Goal: Task Accomplishment & Management: Complete application form

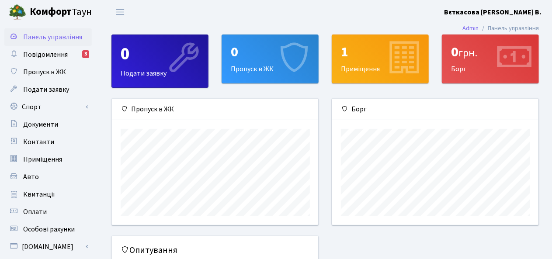
scroll to position [126, 207]
click at [46, 194] on span "Квитанції" at bounding box center [39, 195] width 32 height 10
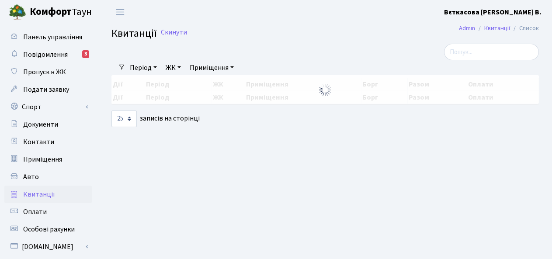
select select "25"
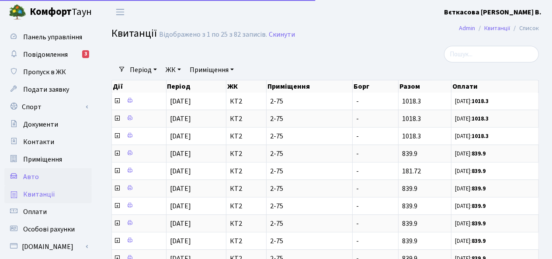
click at [47, 178] on link "Авто" at bounding box center [47, 176] width 87 height 17
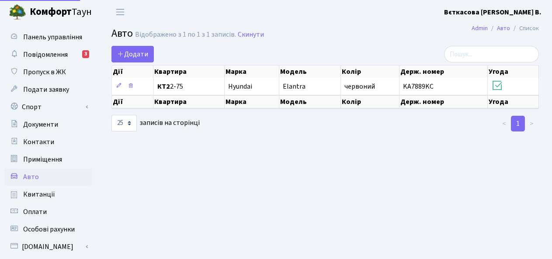
select select "25"
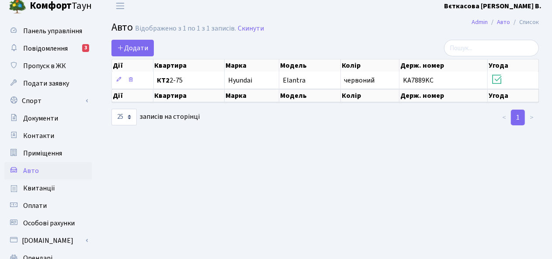
scroll to position [5, 0]
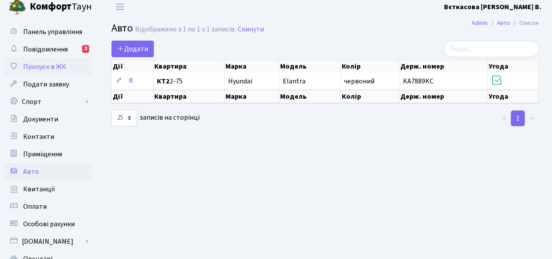
click at [51, 68] on span "Пропуск в ЖК" at bounding box center [44, 67] width 43 height 10
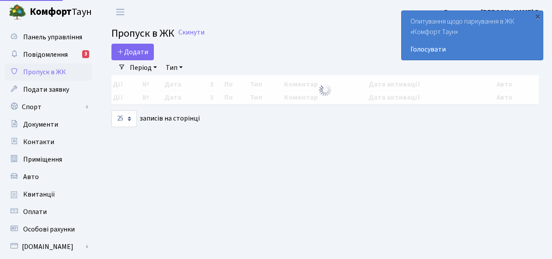
select select "25"
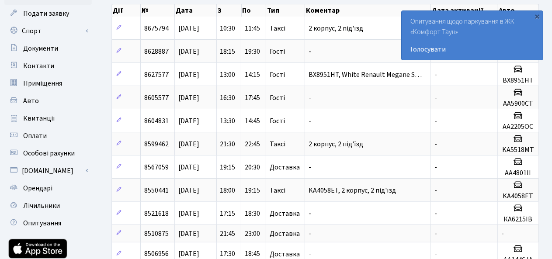
scroll to position [72, 0]
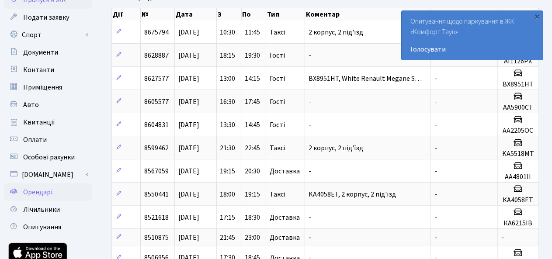
click at [42, 193] on span "Орендарі" at bounding box center [37, 192] width 29 height 10
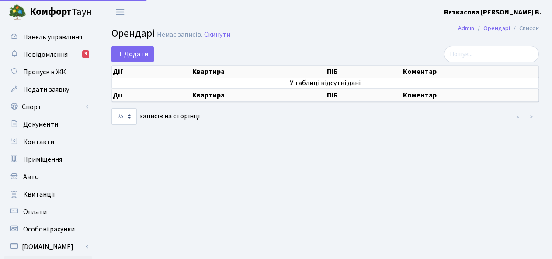
select select "25"
click at [42, 180] on link "Авто" at bounding box center [47, 176] width 87 height 17
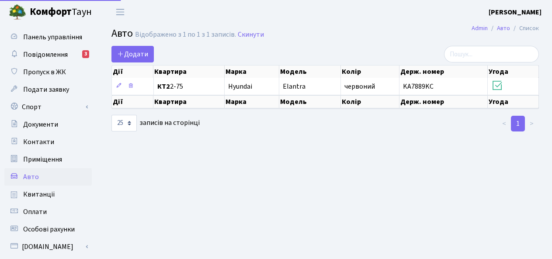
select select "25"
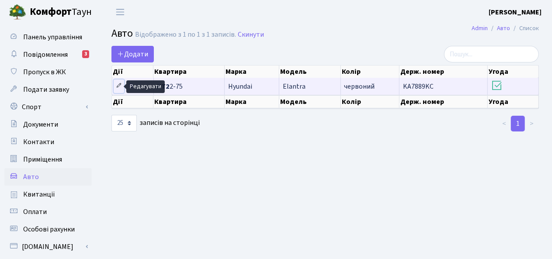
click at [118, 86] on icon at bounding box center [119, 86] width 6 height 6
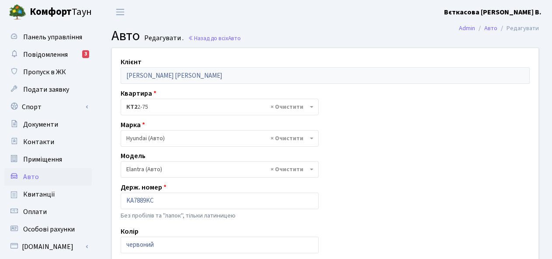
select select "996"
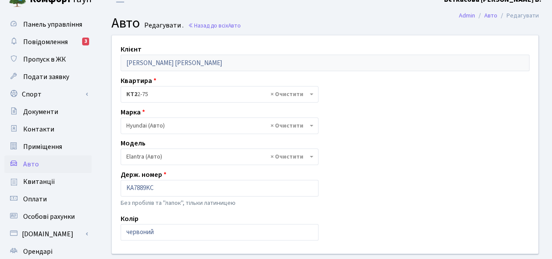
scroll to position [9, 0]
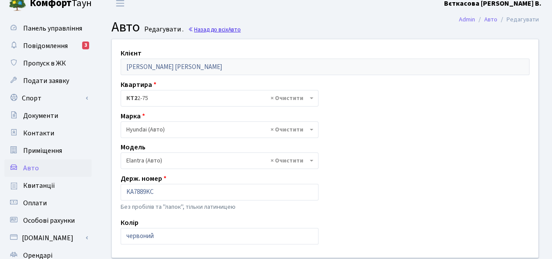
click at [207, 30] on link "Назад до всіх Авто" at bounding box center [214, 29] width 53 height 8
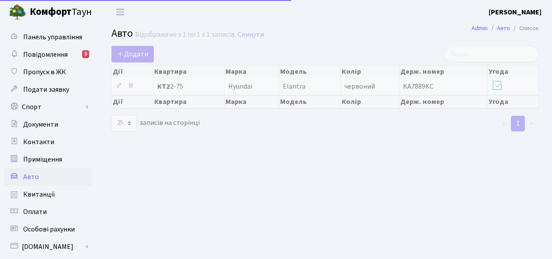
select select "25"
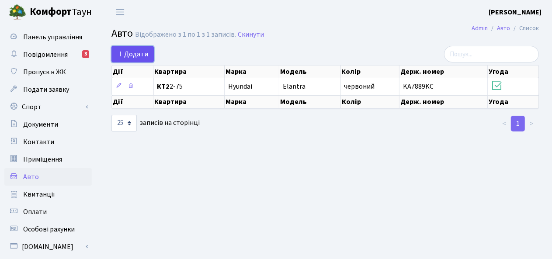
click at [135, 53] on span "Додати" at bounding box center [132, 54] width 31 height 10
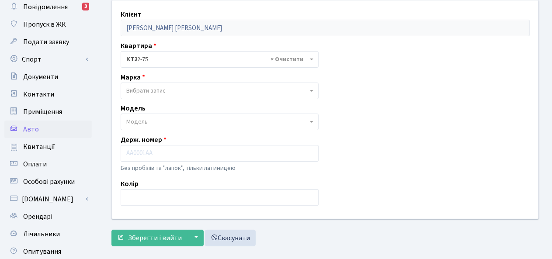
scroll to position [48, 0]
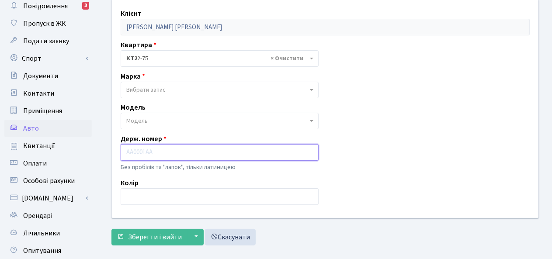
click at [139, 155] on input "text" at bounding box center [220, 152] width 198 height 17
paste input "АА6468МС"
type input "АА6468МС"
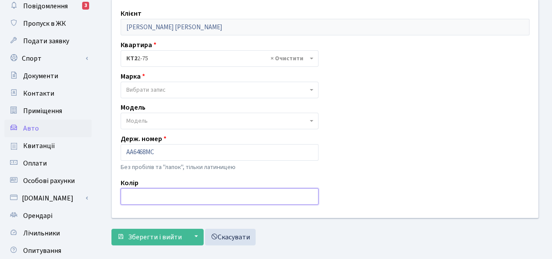
click at [137, 194] on input "text" at bounding box center [220, 196] width 198 height 17
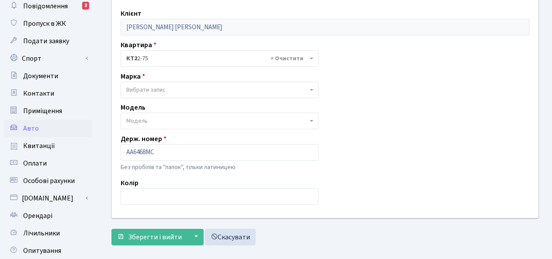
click at [308, 120] on span "Модель" at bounding box center [220, 121] width 198 height 17
click at [365, 144] on div "Клієнт Вєткасова Юлія Володимирівна Квартира - <b>КТ2</b>&nbsp;&nbsp;&nbsp;2-75…" at bounding box center [324, 109] width 439 height 218
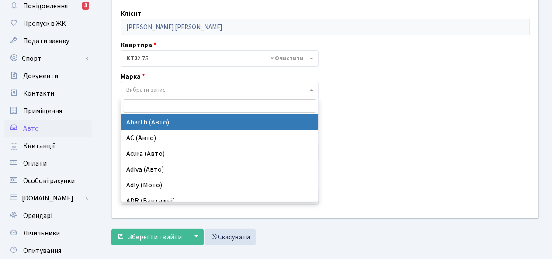
click at [170, 90] on span "Вибрати запис" at bounding box center [216, 90] width 181 height 9
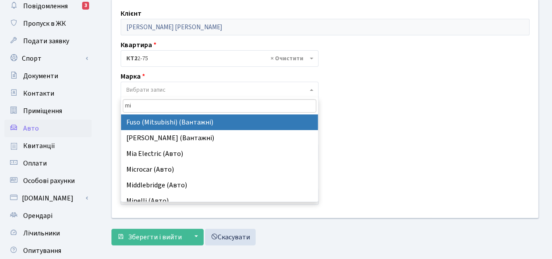
drag, startPoint x: 143, startPoint y: 107, endPoint x: 115, endPoint y: 107, distance: 28.4
click at [115, 107] on body "Комфорт Таун Вєткасова Ю. В. Мій обліковий запис Вийти Панель управління Повідо…" at bounding box center [276, 148] width 552 height 393
paste input "Mitsubish"
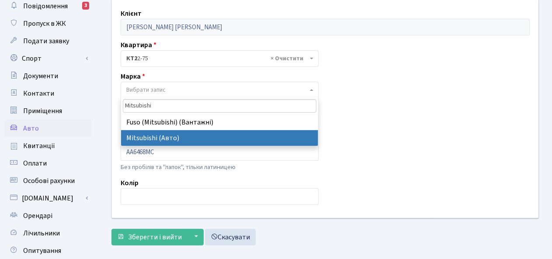
type input "Mitsubishi"
select select "92"
select select
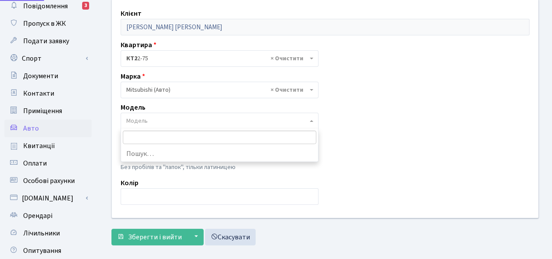
click at [143, 120] on span "Модель" at bounding box center [136, 121] width 21 height 9
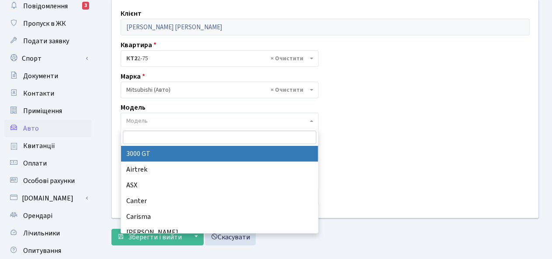
click at [148, 136] on input "search" at bounding box center [220, 138] width 194 height 14
paste input "Lancer X"
type input "Lancer X"
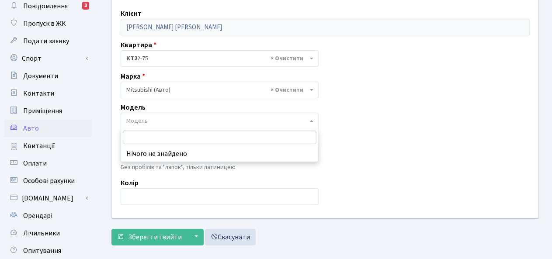
click at [395, 141] on div "Клієнт Вєткасова Юлія Володимирівна Квартира - <b>КТ2</b>&nbsp;&nbsp;&nbsp;2-75…" at bounding box center [324, 109] width 439 height 218
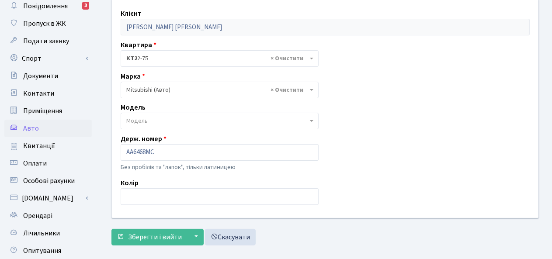
click at [168, 119] on span "Модель" at bounding box center [216, 121] width 181 height 9
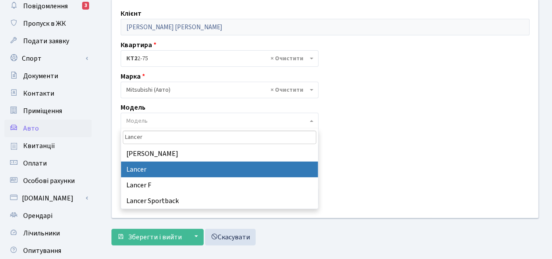
type input "Lancer"
select select "1622"
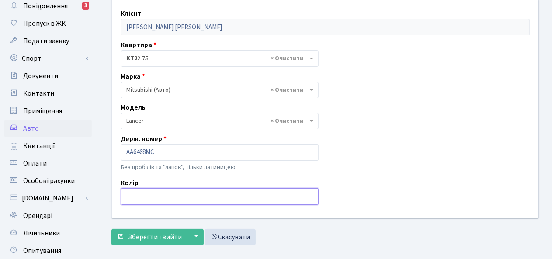
click at [144, 196] on input "text" at bounding box center [220, 196] width 198 height 17
type input "x"
type input "чорний"
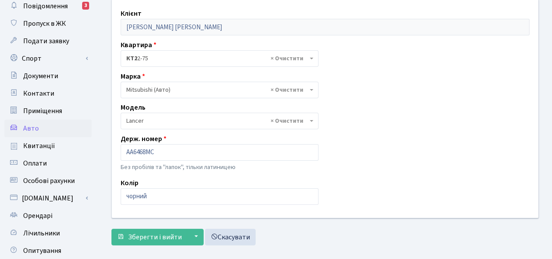
click at [382, 173] on div "Клієнт Вєткасова Юлія Володимирівна Квартира - <b>КТ2</b>&nbsp;&nbsp;&nbsp;2-75…" at bounding box center [324, 109] width 439 height 218
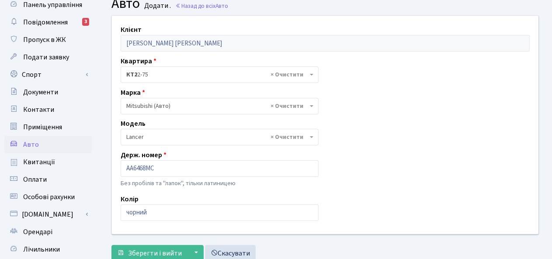
scroll to position [30, 0]
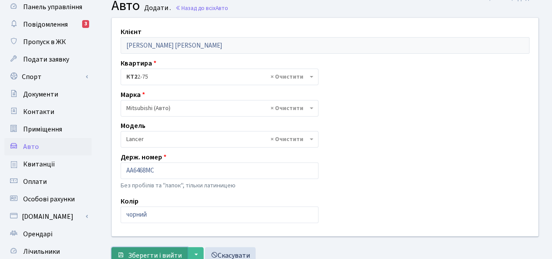
click at [158, 252] on span "Зберегти і вийти" at bounding box center [155, 256] width 54 height 10
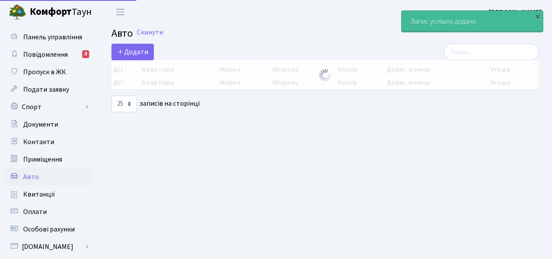
select select "25"
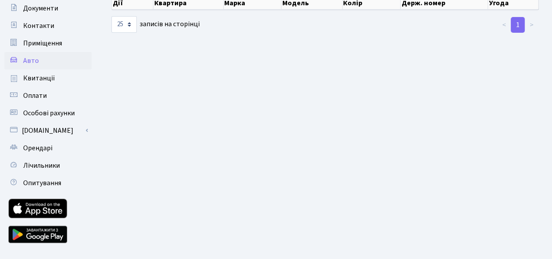
scroll to position [134, 0]
